Goal: Find specific page/section: Find specific page/section

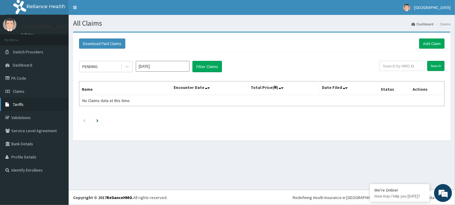
click at [23, 105] on span "Tariffs" at bounding box center [18, 104] width 11 height 5
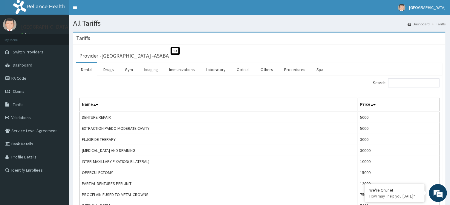
click at [152, 68] on link "Imaging" at bounding box center [151, 69] width 24 height 13
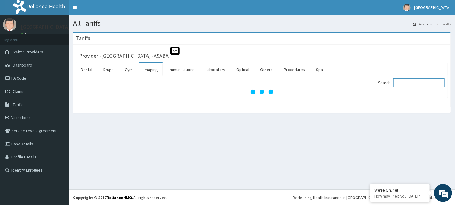
click at [409, 84] on input "Search:" at bounding box center [419, 83] width 51 height 9
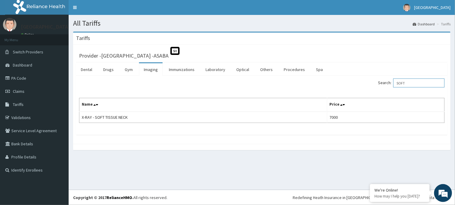
type input "SOFT"
click at [20, 73] on link "PA Code" at bounding box center [34, 78] width 69 height 13
